Goal: Navigation & Orientation: Find specific page/section

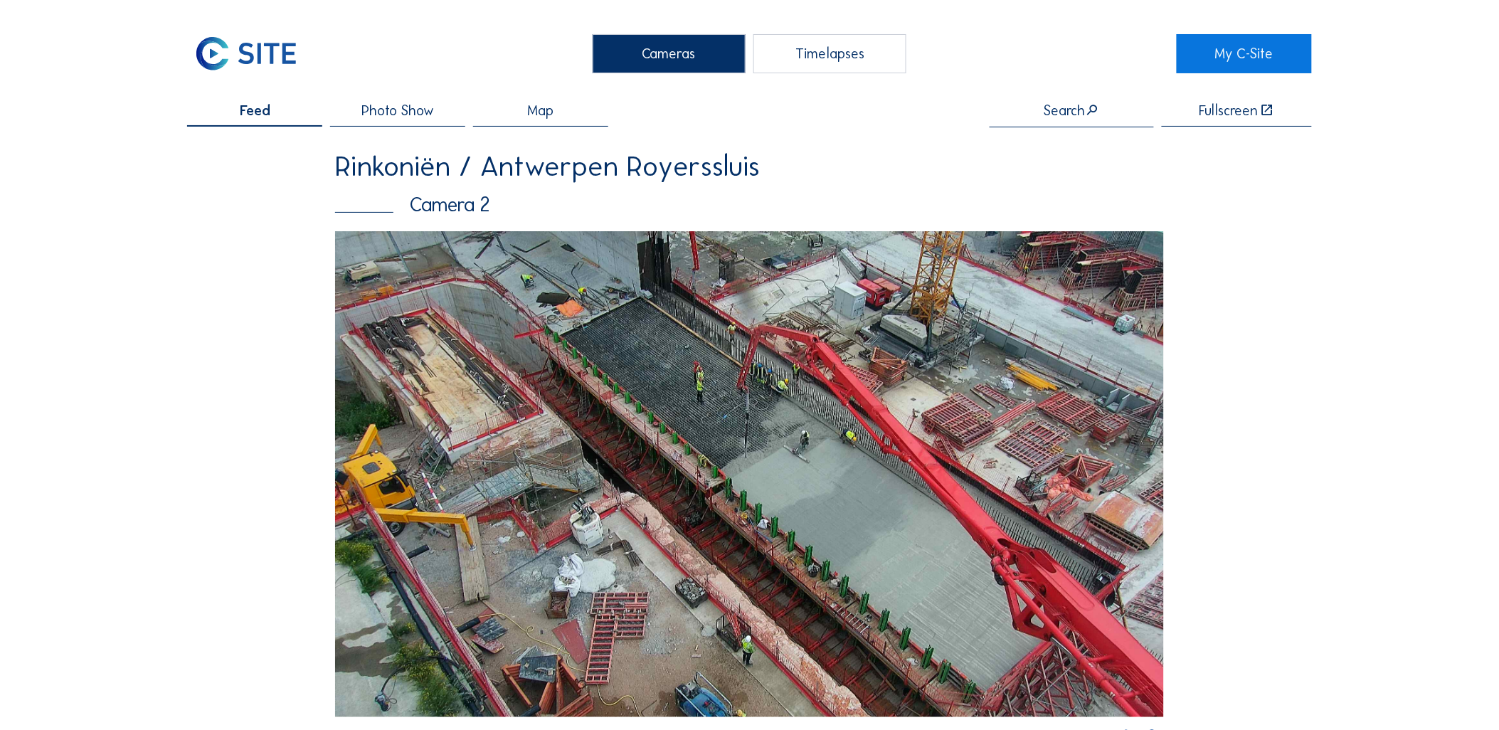
click at [963, 615] on img at bounding box center [749, 474] width 829 height 486
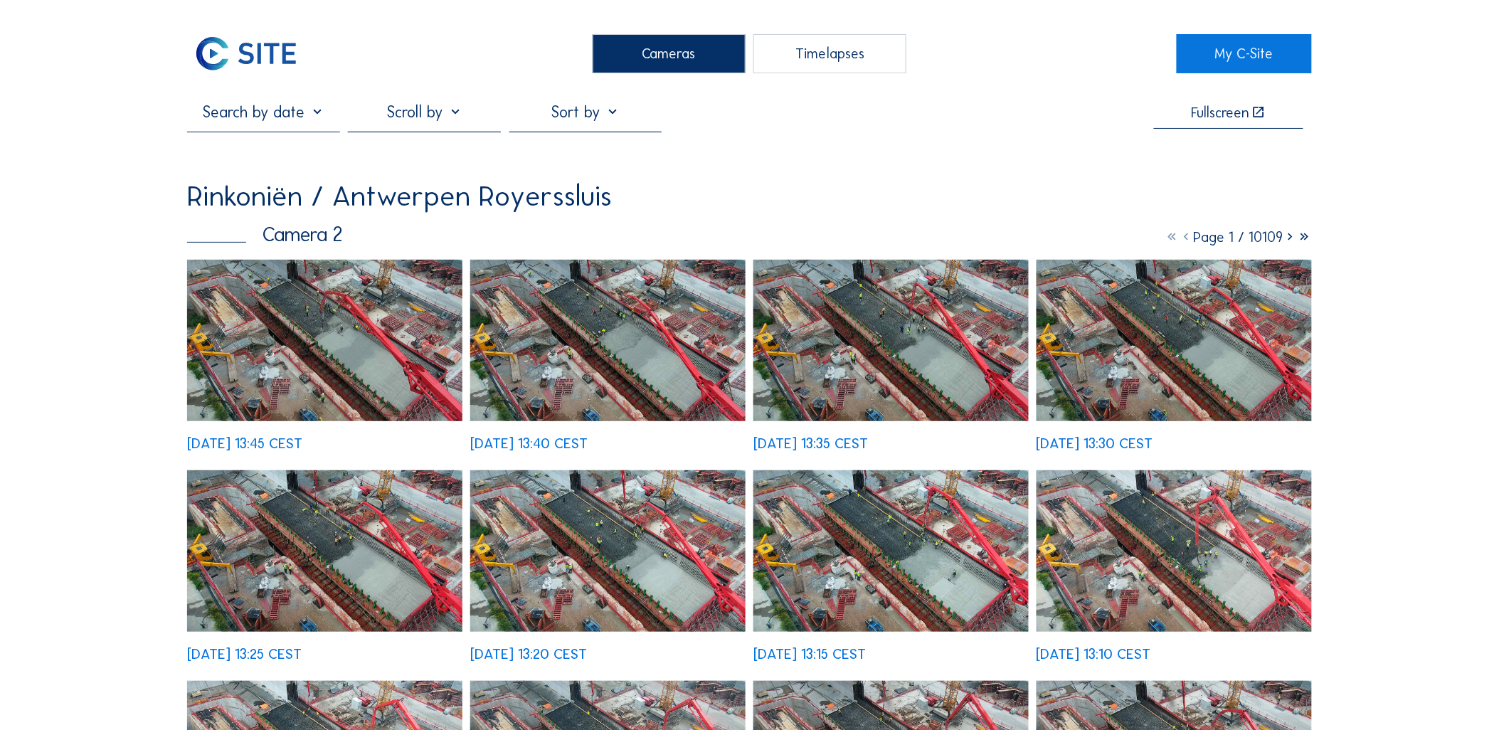
click at [361, 364] on img at bounding box center [324, 340] width 275 height 161
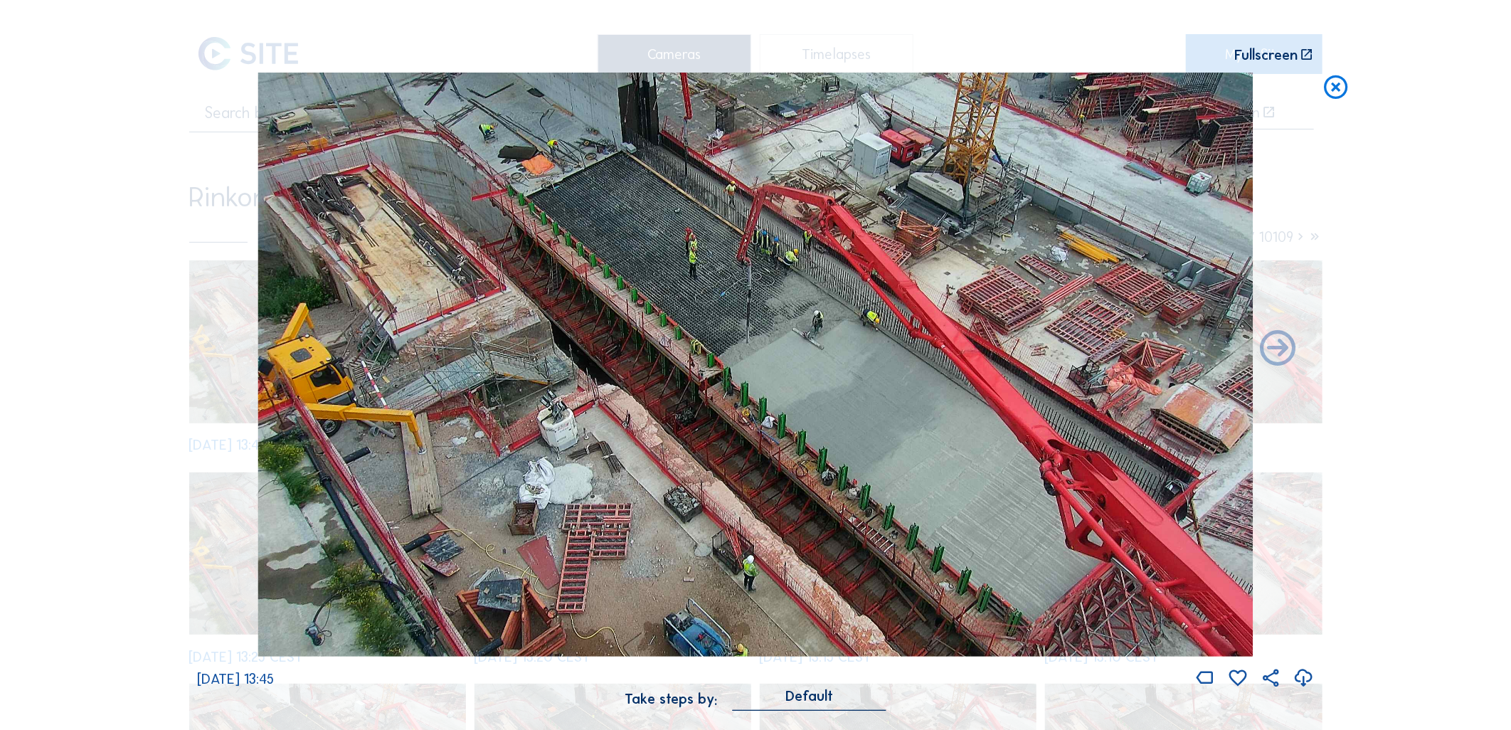
click at [1333, 90] on icon at bounding box center [1336, 88] width 28 height 30
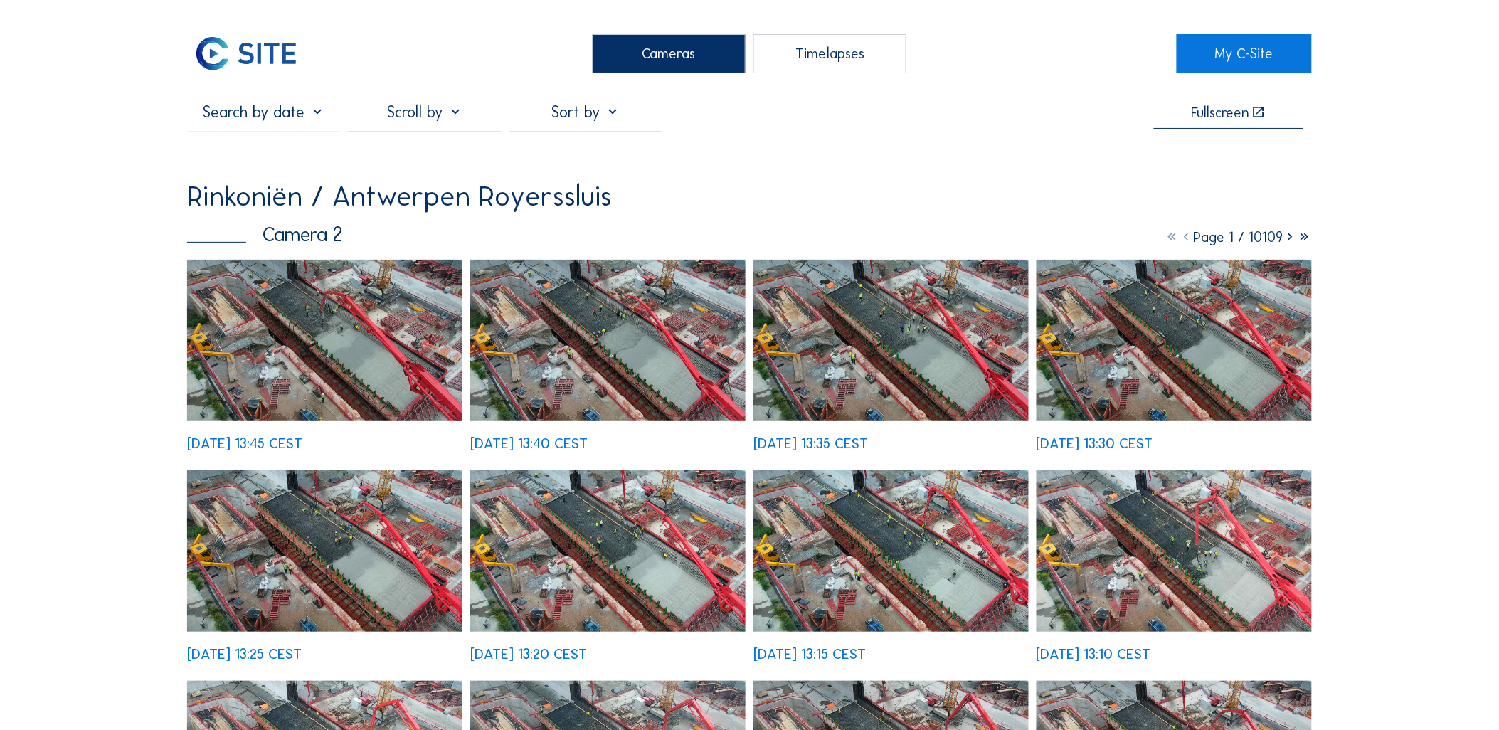
click at [629, 50] on div "Cameras" at bounding box center [669, 54] width 153 height 40
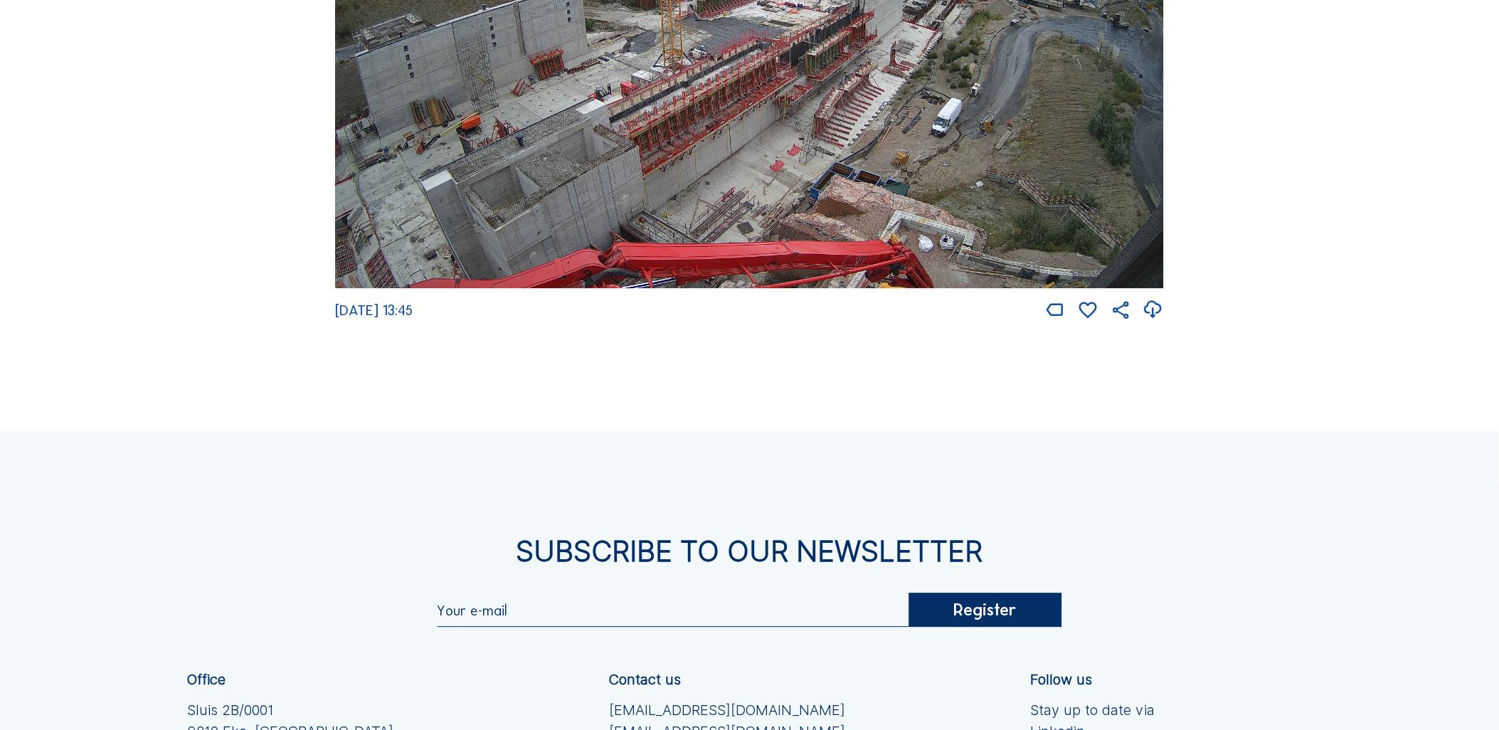
scroll to position [2372, 0]
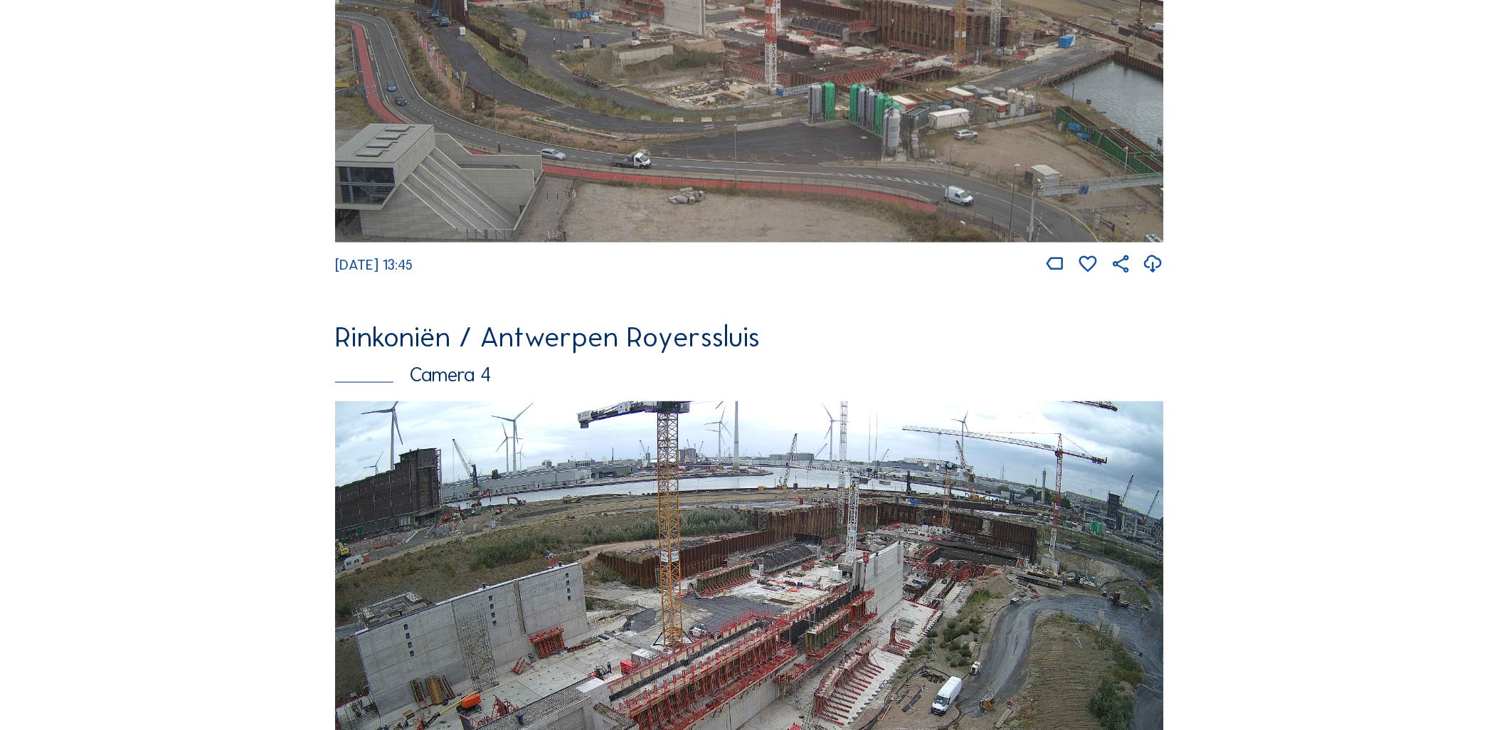
click at [731, 442] on img at bounding box center [749, 634] width 829 height 466
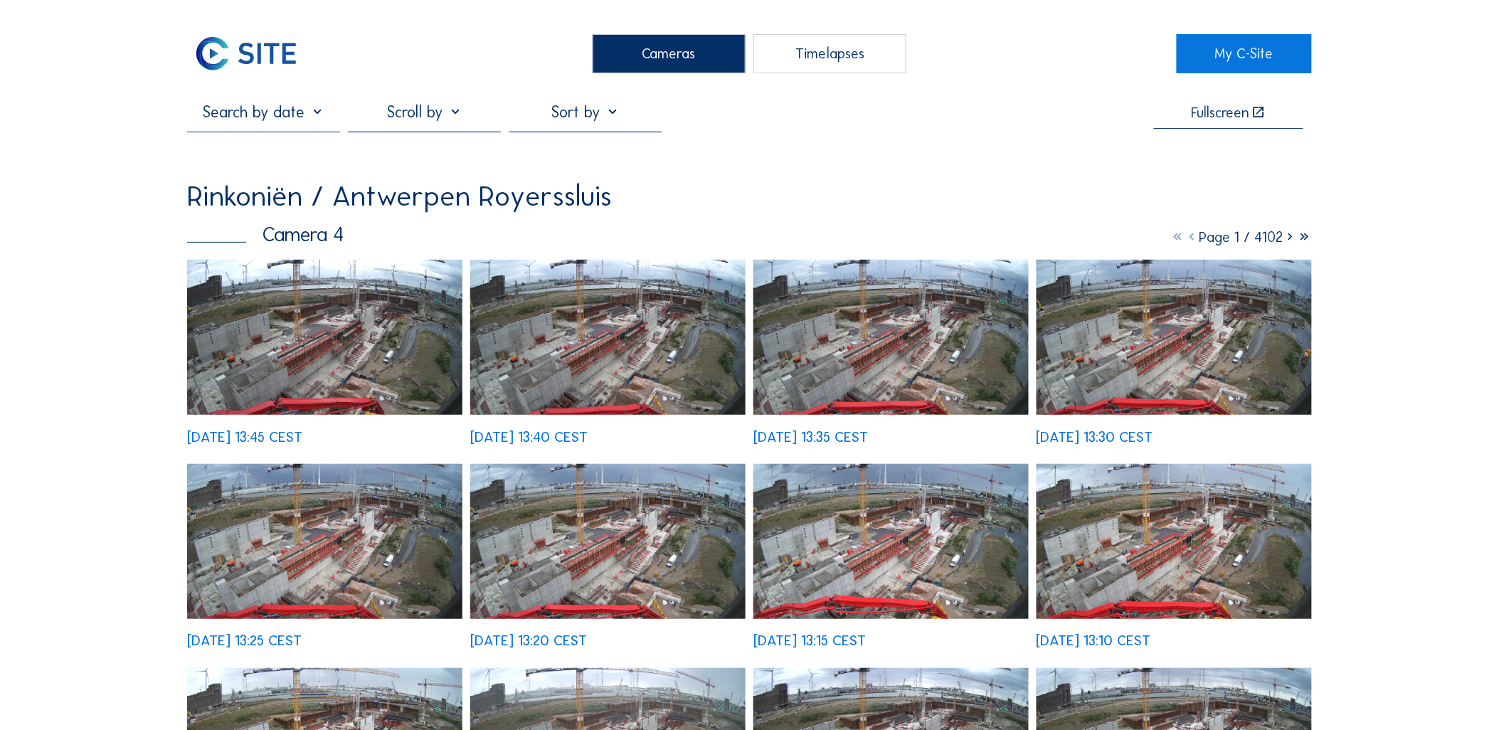
click at [326, 304] on img at bounding box center [324, 337] width 275 height 155
